Goal: Task Accomplishment & Management: Use online tool/utility

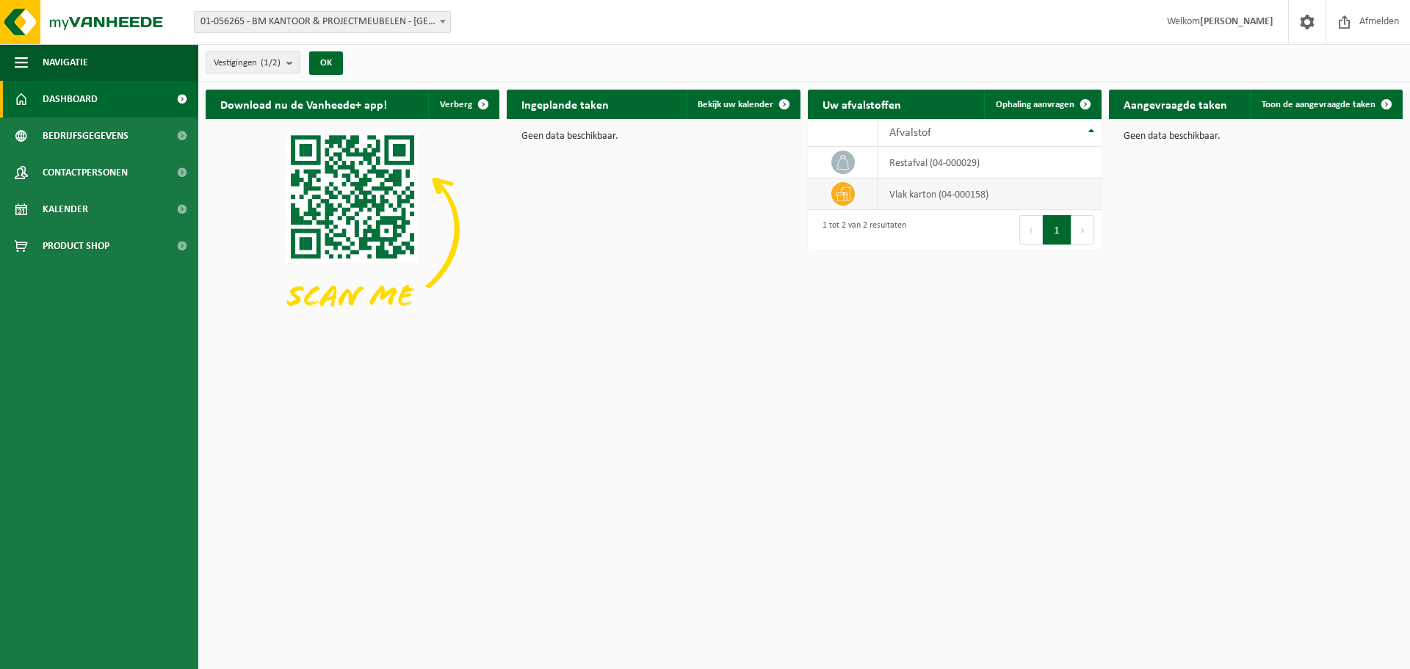
click at [944, 196] on td "vlak karton (04-000158)" at bounding box center [989, 194] width 223 height 32
click at [1049, 100] on span "Ophaling aanvragen" at bounding box center [1035, 105] width 79 height 10
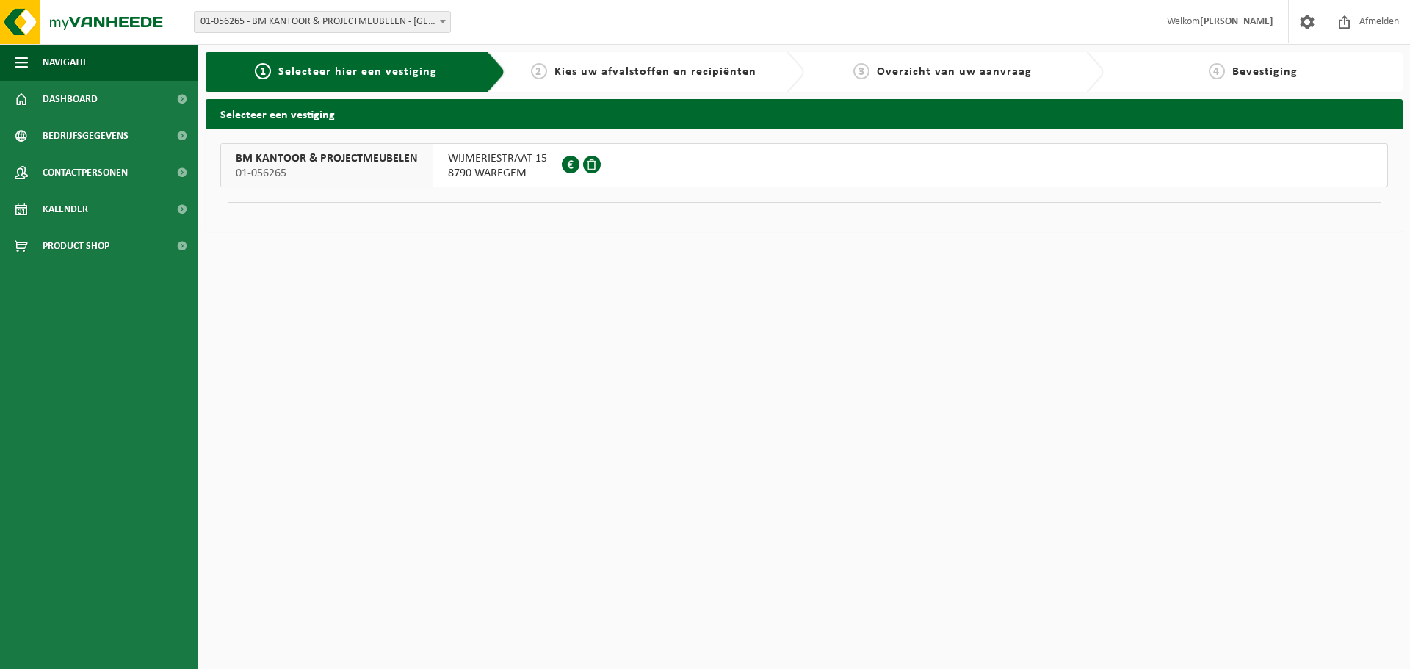
click at [413, 170] on span "01-056265" at bounding box center [327, 173] width 182 height 15
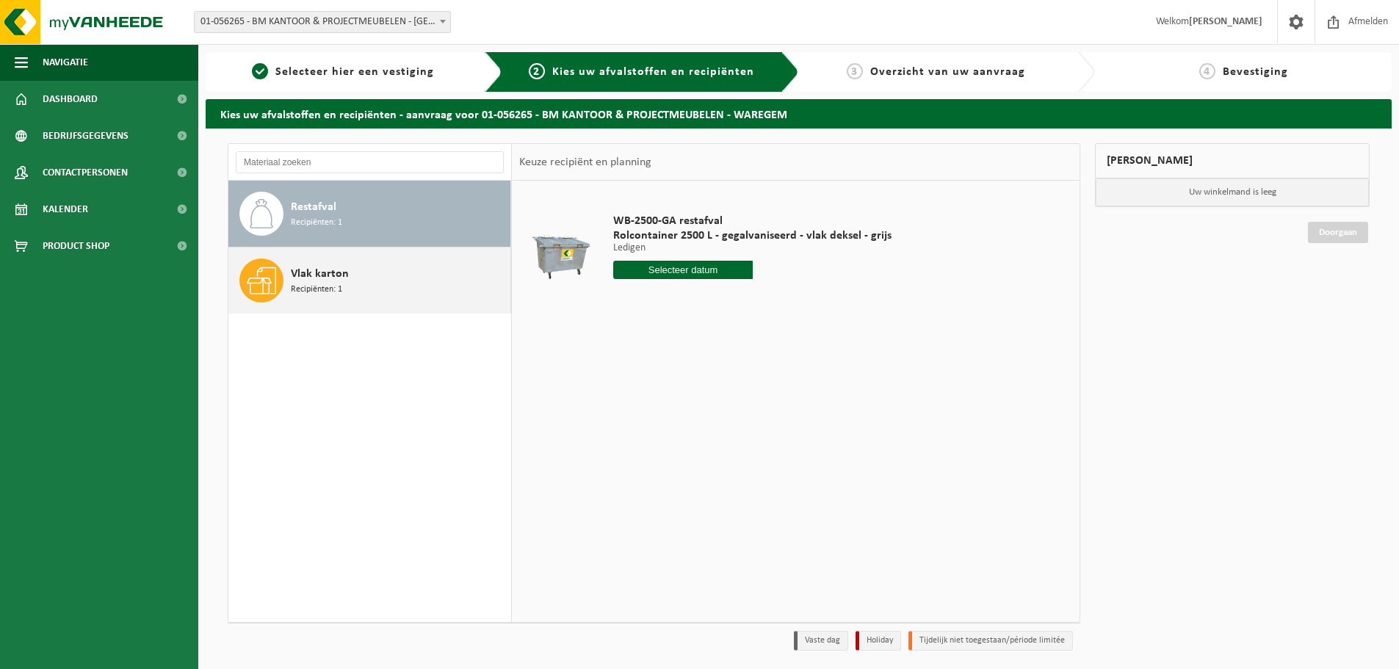
click at [307, 283] on span "Recipiënten: 1" at bounding box center [316, 290] width 51 height 14
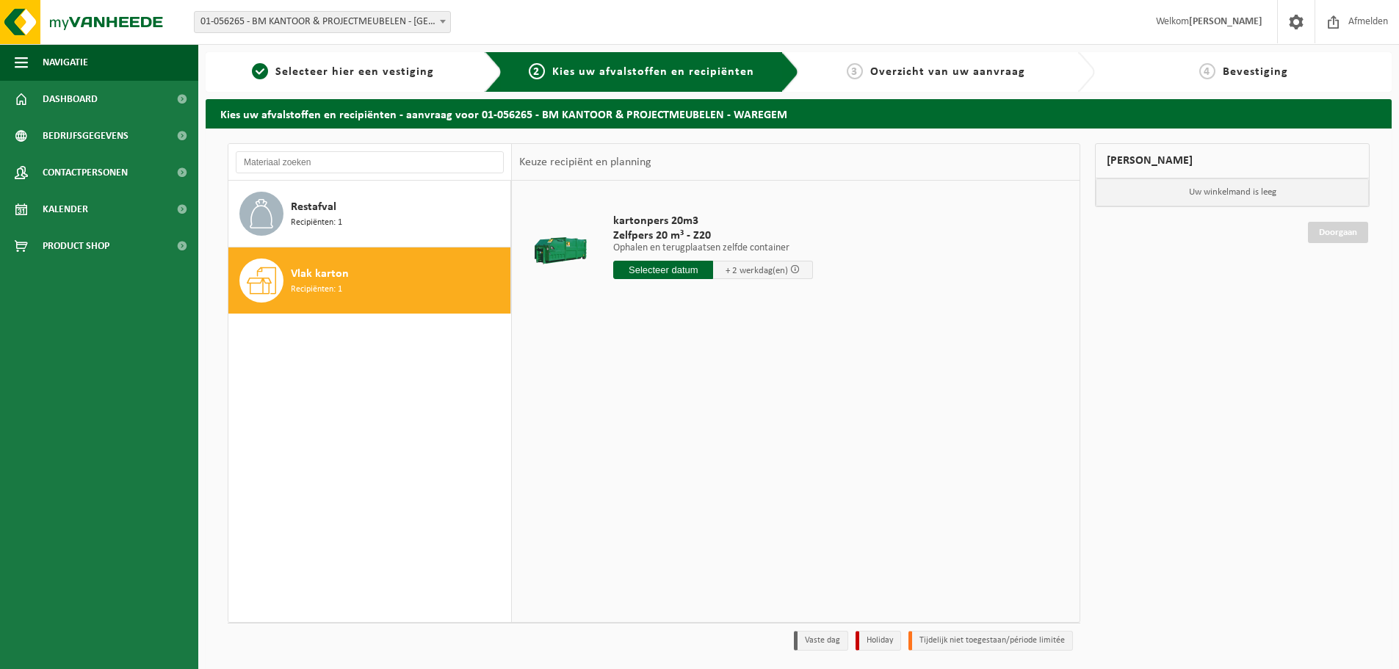
click at [683, 269] on input "text" at bounding box center [663, 270] width 100 height 18
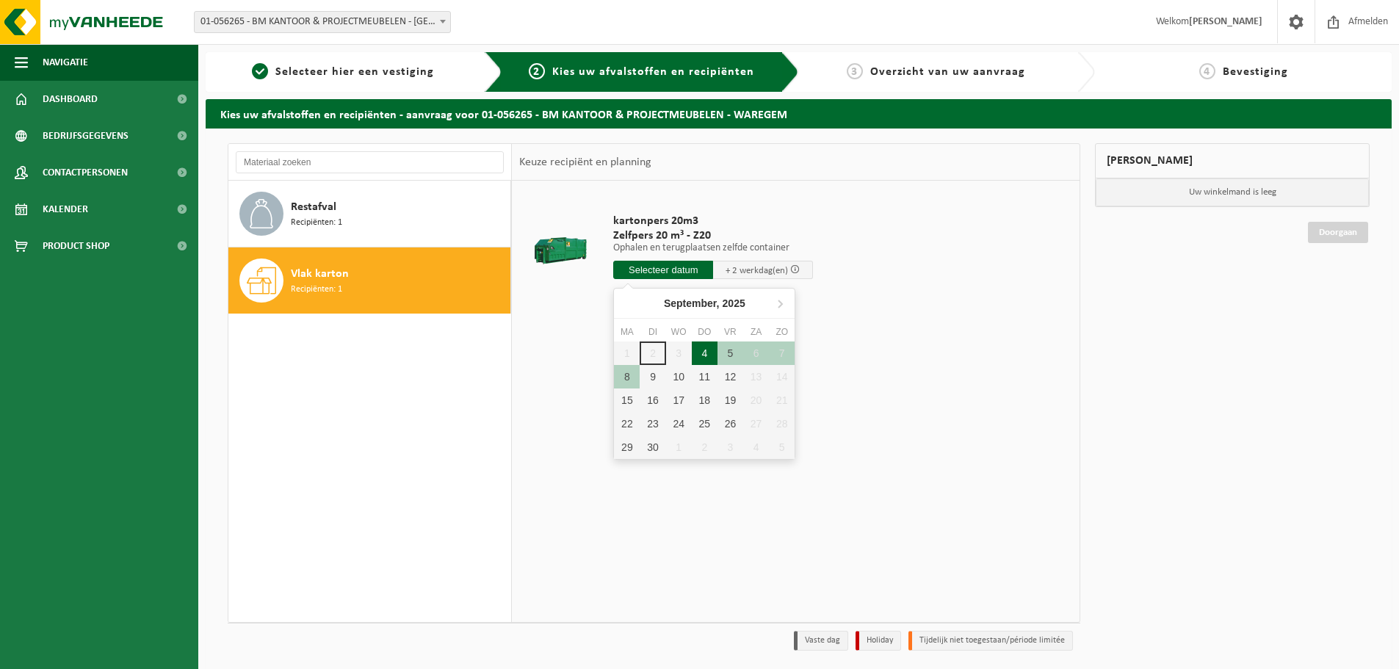
click at [709, 352] on div "4" at bounding box center [705, 352] width 26 height 23
type input "Van [DATE]"
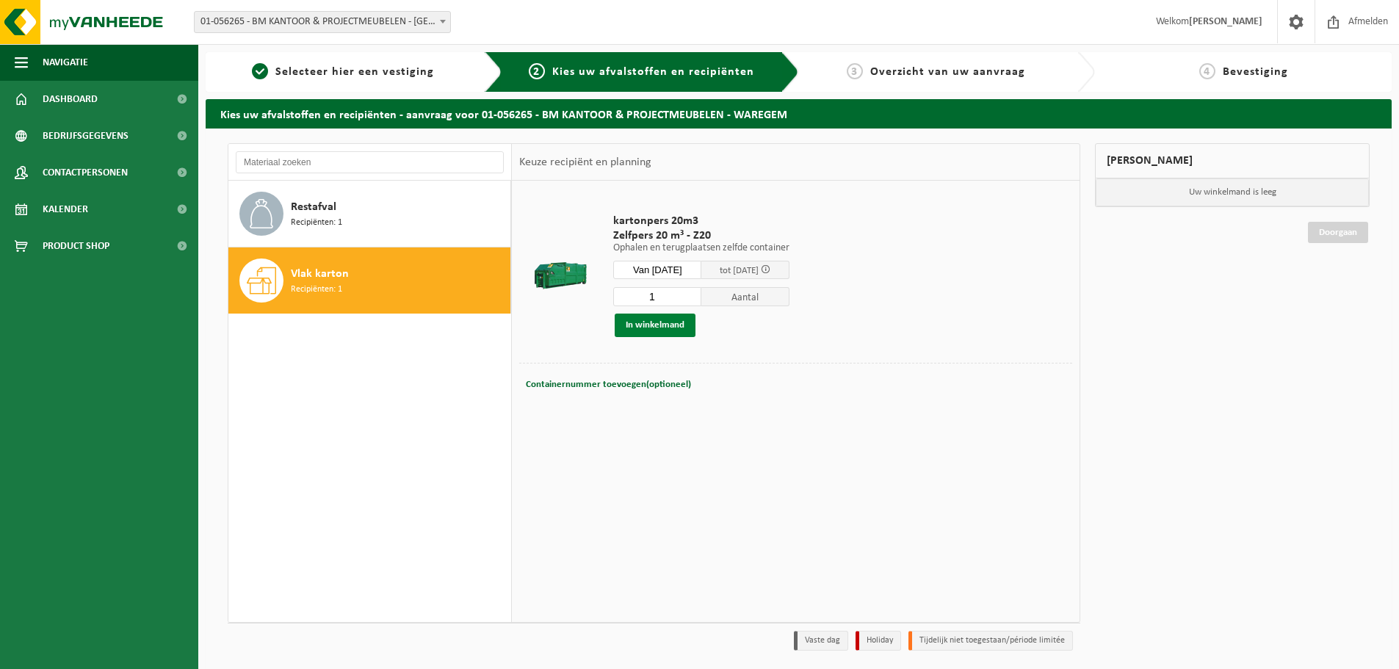
click at [667, 329] on button "In winkelmand" at bounding box center [655, 325] width 81 height 23
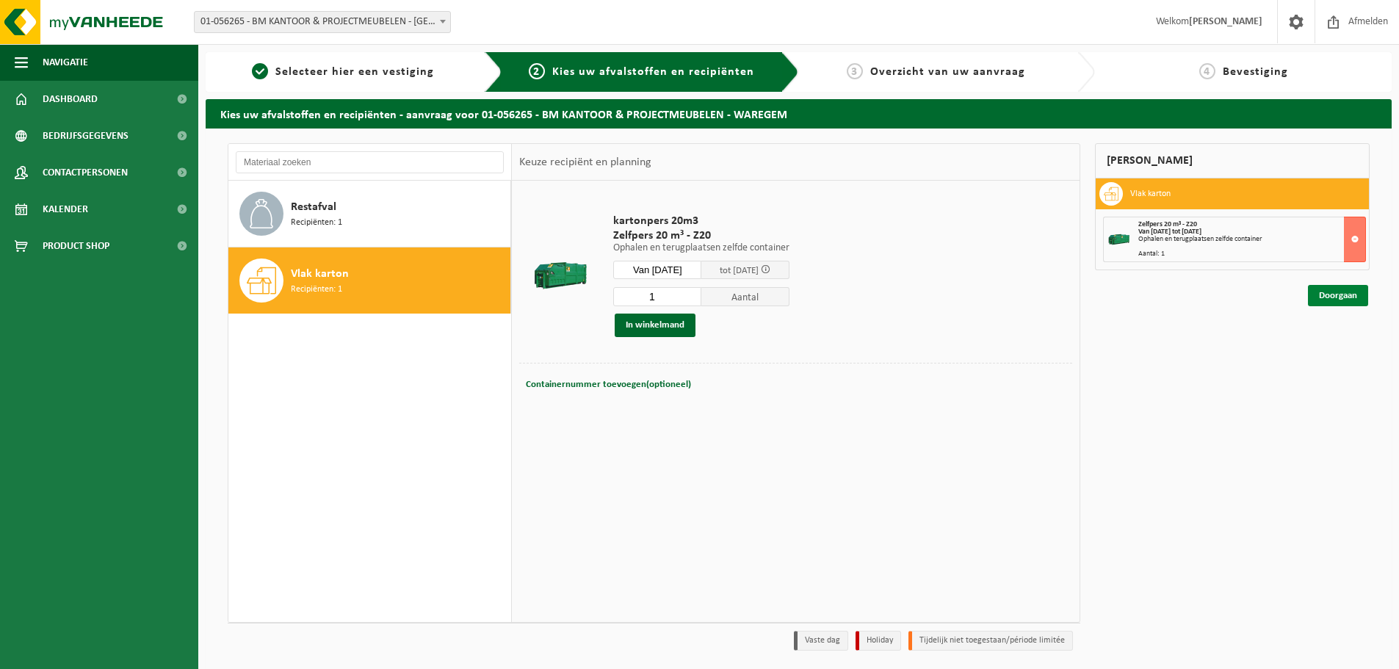
click at [1335, 294] on link "Doorgaan" at bounding box center [1338, 295] width 60 height 21
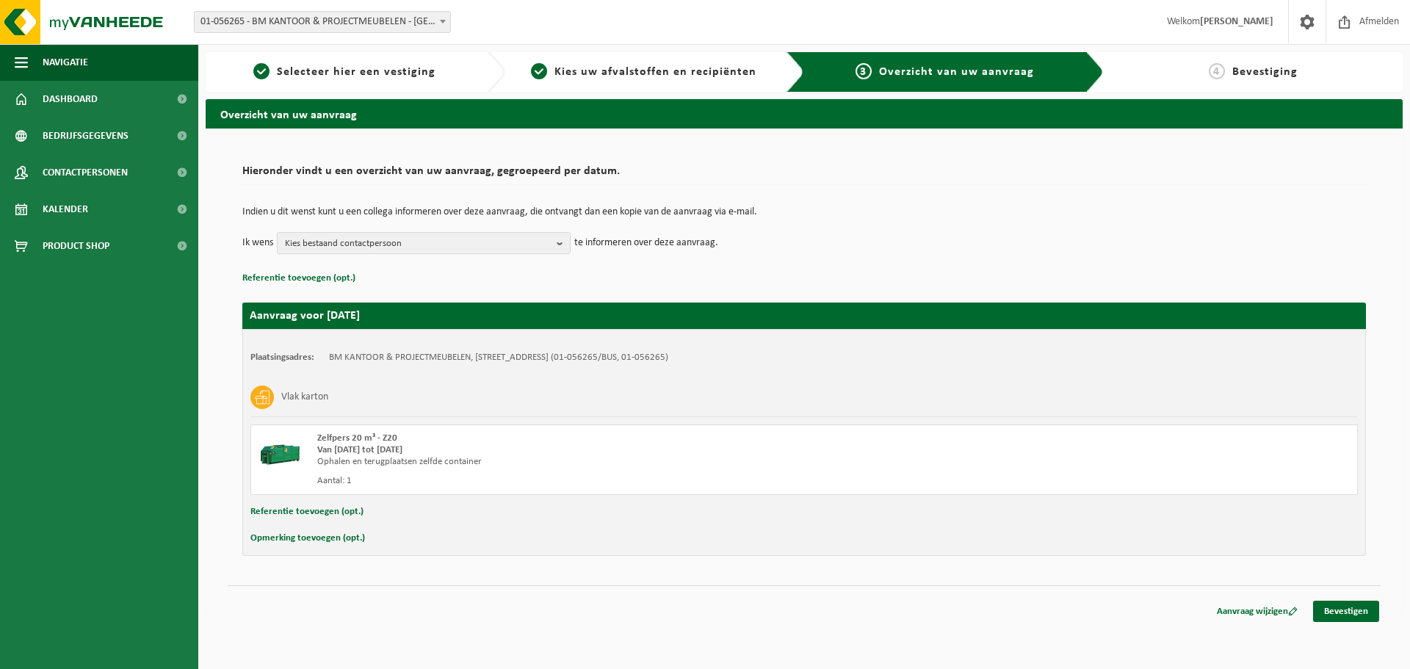
click at [333, 541] on button "Opmerking toevoegen (opt.)" at bounding box center [307, 538] width 115 height 19
click at [374, 537] on input "text" at bounding box center [832, 540] width 1021 height 22
click at [702, 634] on html "Vestiging: 01-056265 - BM KANTOOR & PROJECTMEUBELEN - WAREGEM 01-056265 - BM KA…" at bounding box center [705, 334] width 1410 height 669
click at [449, 546] on input "vanaf 7u" at bounding box center [832, 540] width 1021 height 22
type input "vanaf 7u!"
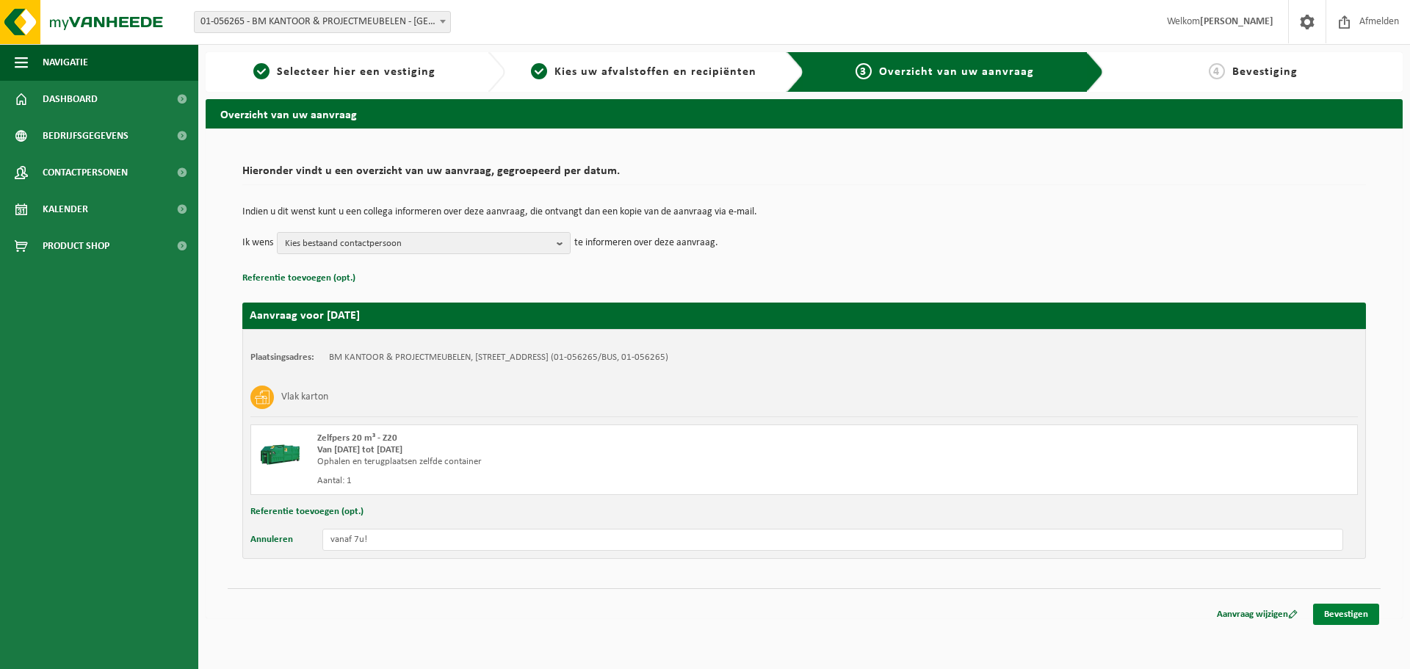
click at [1363, 616] on link "Bevestigen" at bounding box center [1346, 614] width 66 height 21
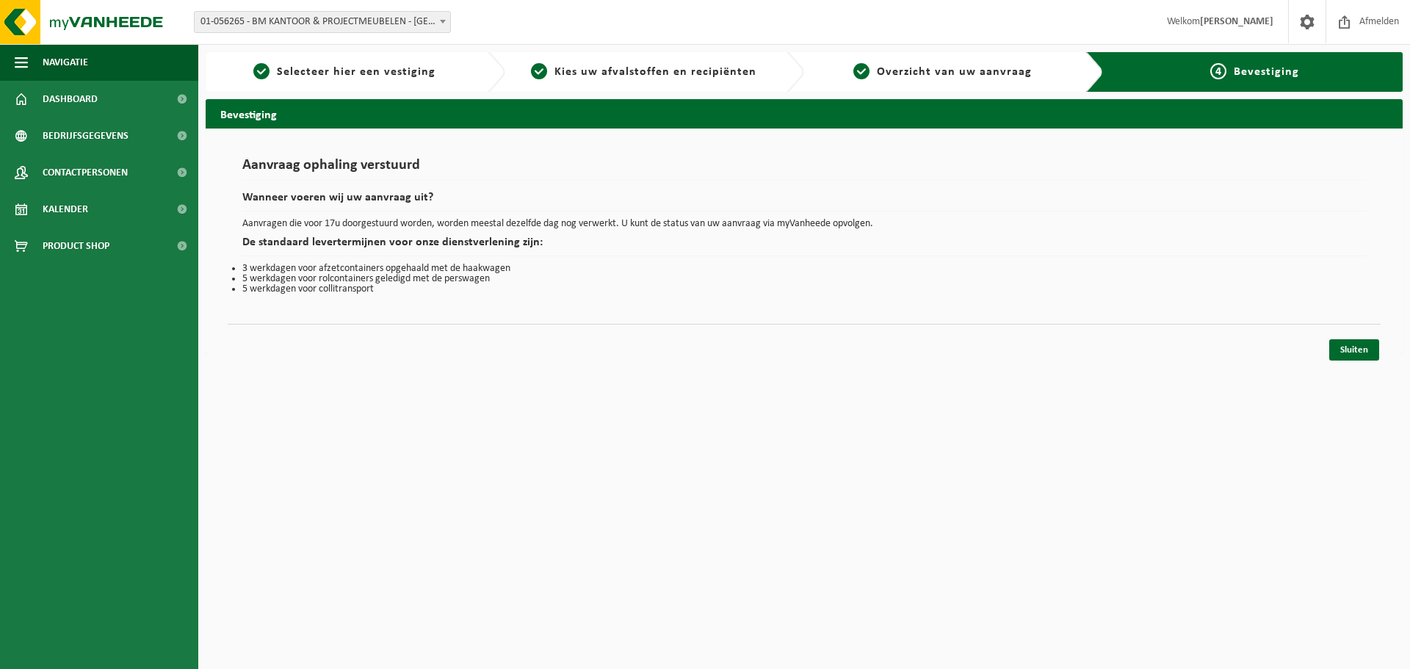
click at [1349, 362] on div "Navigatie Afmelden Dashboard Bedrijfsgegevens Contactpersonen Kalender Product …" at bounding box center [705, 184] width 1410 height 369
click at [1363, 348] on link "Sluiten" at bounding box center [1354, 349] width 50 height 21
